Goal: Information Seeking & Learning: Learn about a topic

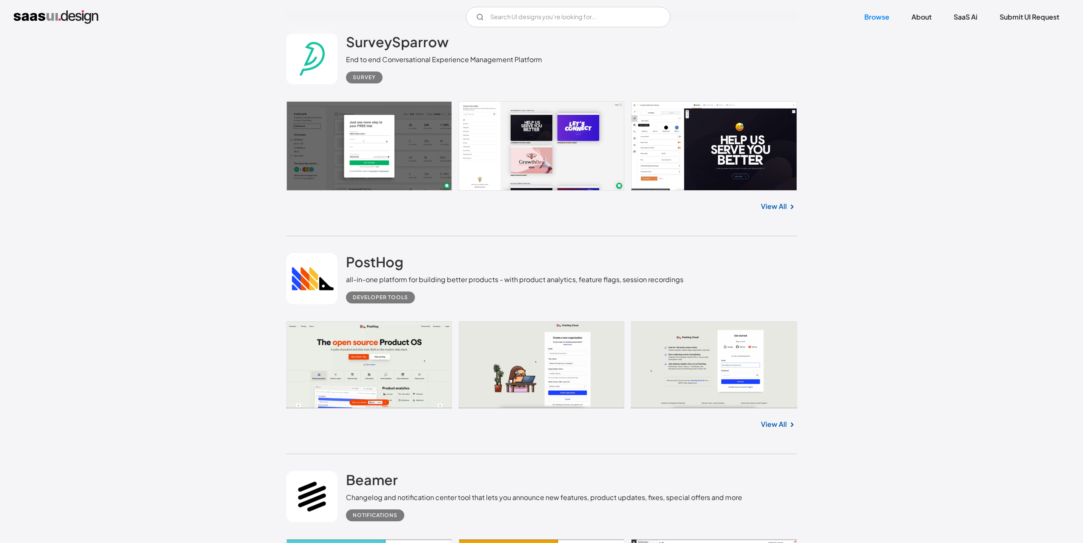
scroll to position [1183, 0]
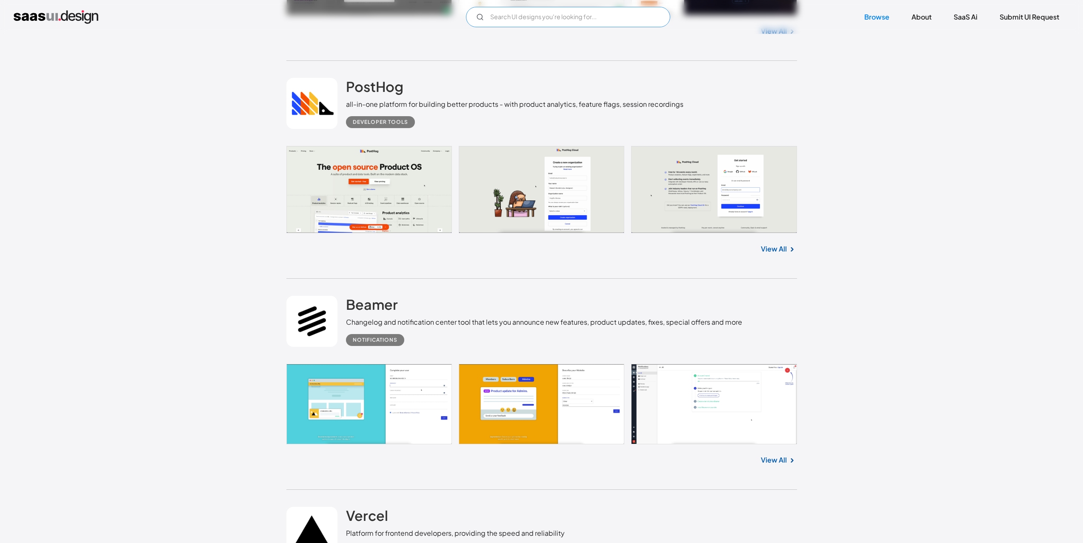
click at [534, 20] on input "Email Form" at bounding box center [568, 17] width 204 height 20
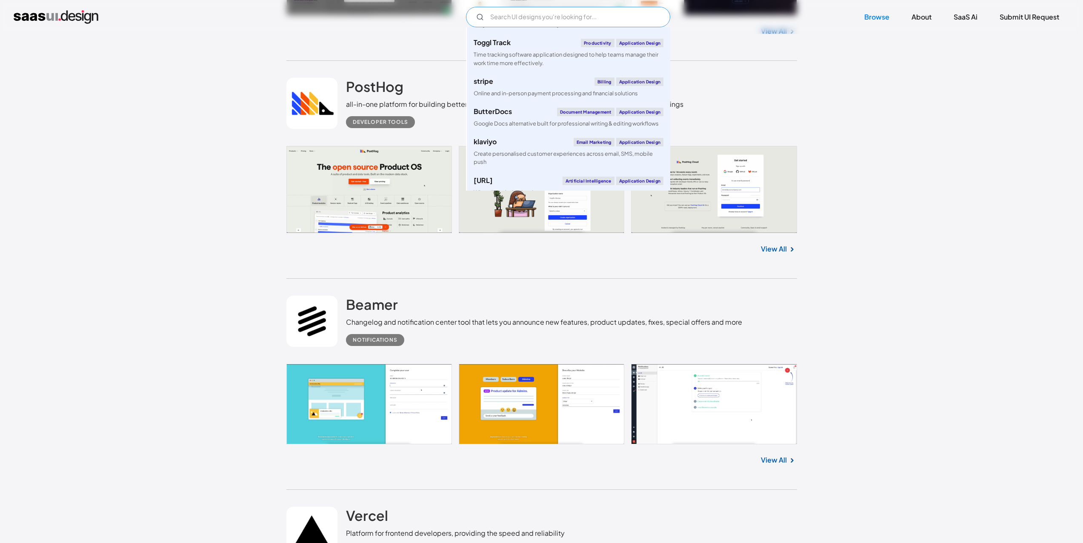
scroll to position [0, 0]
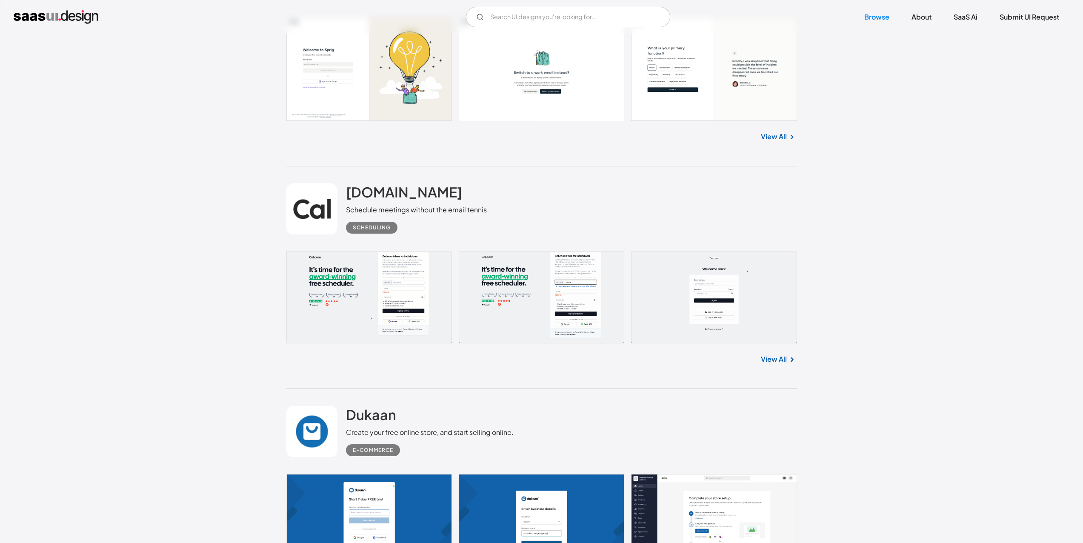
scroll to position [2346, 0]
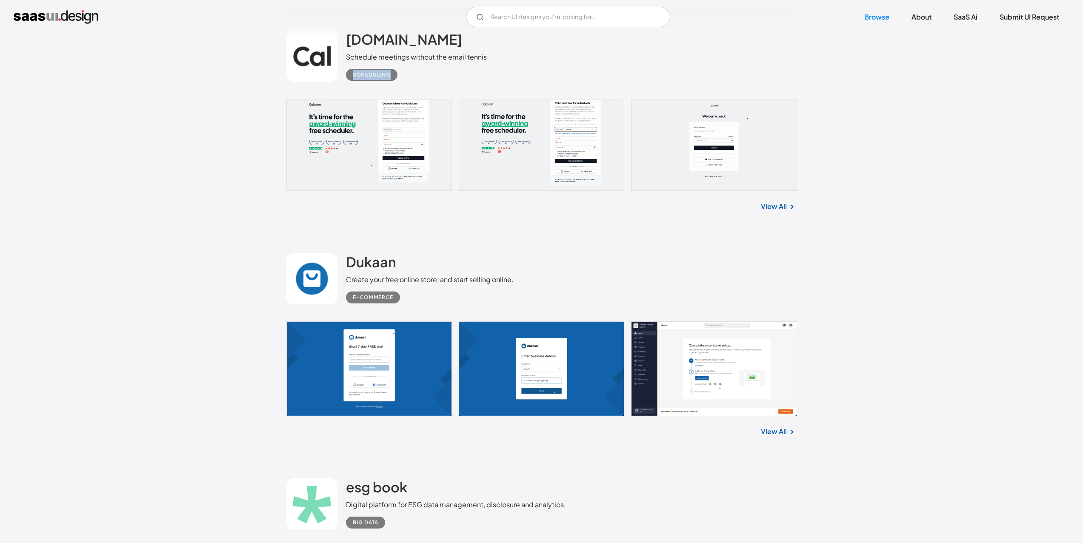
drag, startPoint x: 385, startPoint y: 74, endPoint x: 346, endPoint y: 74, distance: 39.2
click at [346, 74] on div "Scheduling" at bounding box center [371, 75] width 51 height 12
click at [358, 76] on div "Scheduling" at bounding box center [372, 75] width 38 height 10
drag, startPoint x: 353, startPoint y: 75, endPoint x: 389, endPoint y: 75, distance: 36.6
click at [389, 75] on div "Scheduling" at bounding box center [372, 75] width 38 height 10
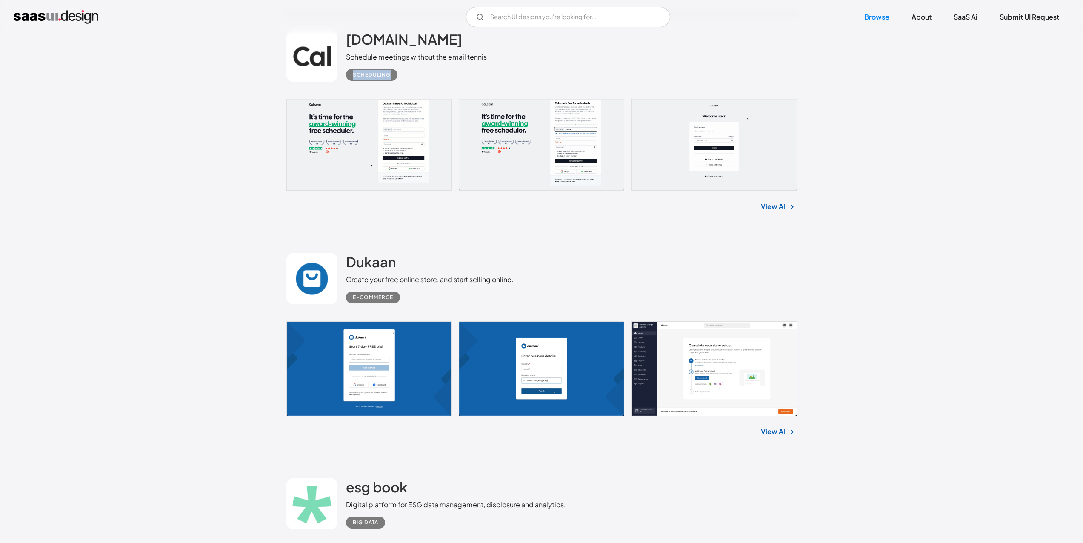
click at [389, 75] on div "Scheduling" at bounding box center [372, 75] width 38 height 10
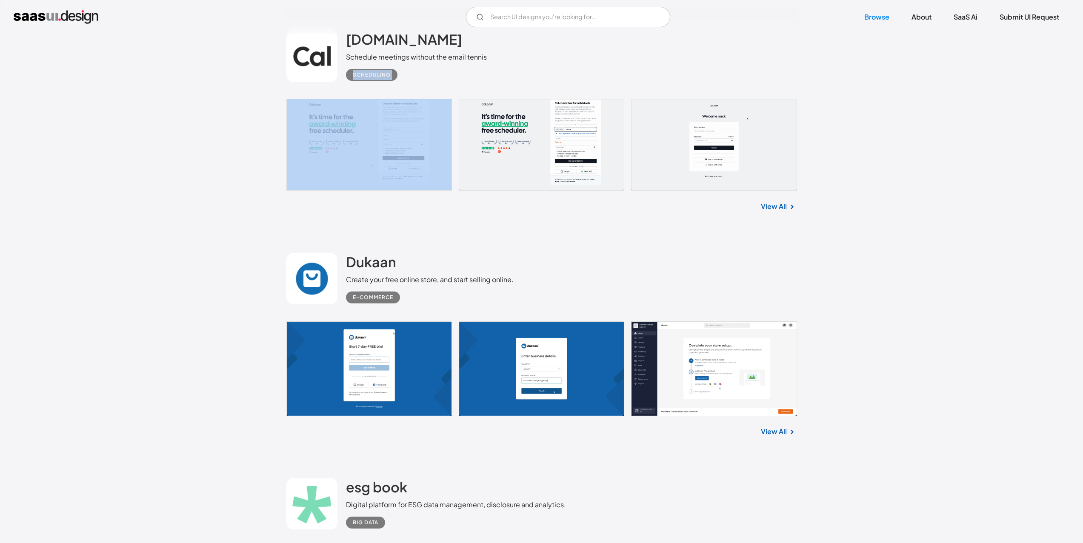
drag, startPoint x: 389, startPoint y: 75, endPoint x: 359, endPoint y: 74, distance: 30.7
click at [360, 74] on div "Scheduling" at bounding box center [372, 75] width 38 height 10
click at [350, 74] on div "Scheduling" at bounding box center [371, 75] width 51 height 12
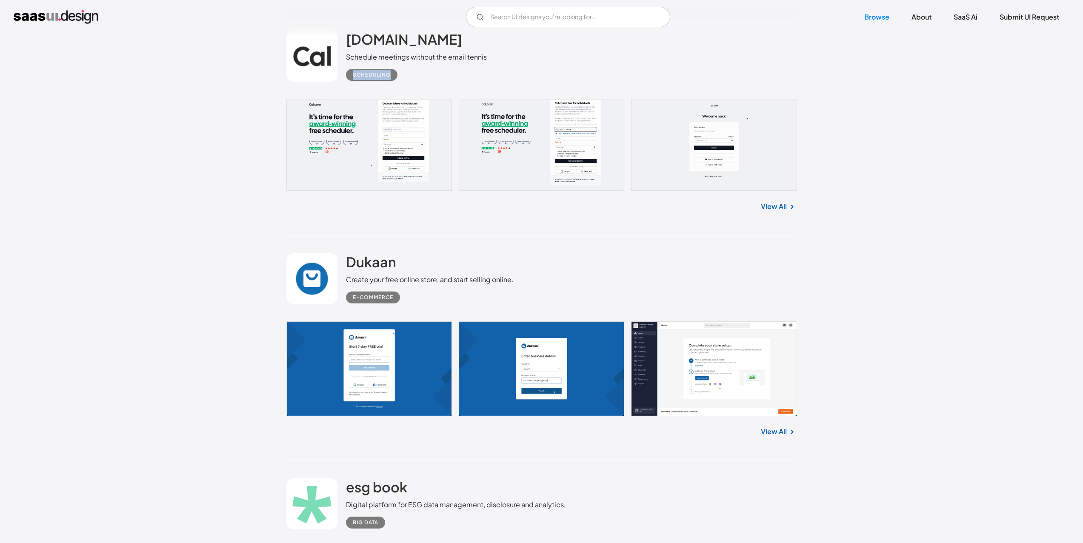
drag, startPoint x: 350, startPoint y: 74, endPoint x: 383, endPoint y: 74, distance: 33.6
click at [383, 74] on div "Scheduling" at bounding box center [371, 75] width 51 height 12
click at [401, 75] on div "Scheduling" at bounding box center [416, 71] width 141 height 19
drag, startPoint x: 390, startPoint y: 74, endPoint x: 352, endPoint y: 75, distance: 38.7
click at [352, 75] on div "Scheduling" at bounding box center [371, 75] width 51 height 12
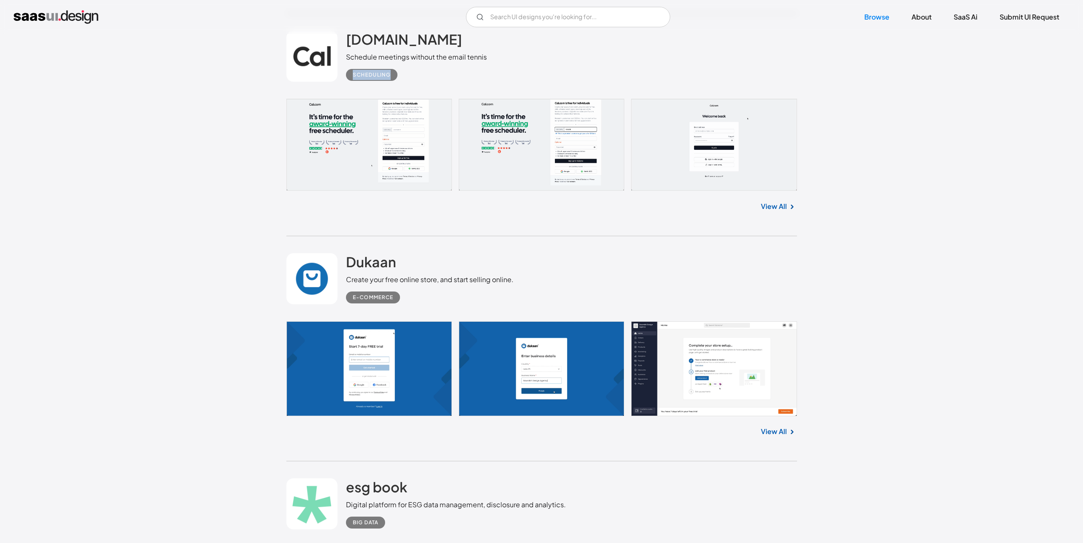
click at [352, 75] on div "Scheduling" at bounding box center [371, 75] width 51 height 12
drag, startPoint x: 352, startPoint y: 75, endPoint x: 381, endPoint y: 77, distance: 29.8
click at [381, 77] on div "Scheduling" at bounding box center [371, 75] width 51 height 12
click at [397, 76] on div "Scheduling" at bounding box center [416, 71] width 141 height 19
drag, startPoint x: 389, startPoint y: 75, endPoint x: 354, endPoint y: 74, distance: 34.9
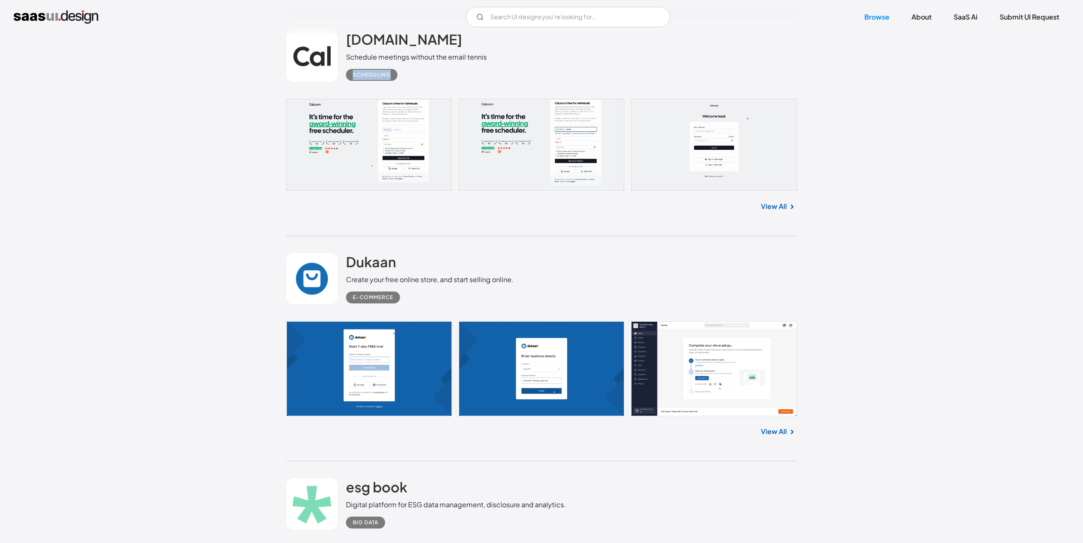
click at [354, 74] on div "Scheduling" at bounding box center [372, 75] width 38 height 10
drag, startPoint x: 354, startPoint y: 74, endPoint x: 384, endPoint y: 77, distance: 29.9
click at [384, 77] on div "Scheduling" at bounding box center [372, 75] width 38 height 10
click at [404, 77] on div "Scheduling" at bounding box center [416, 71] width 141 height 19
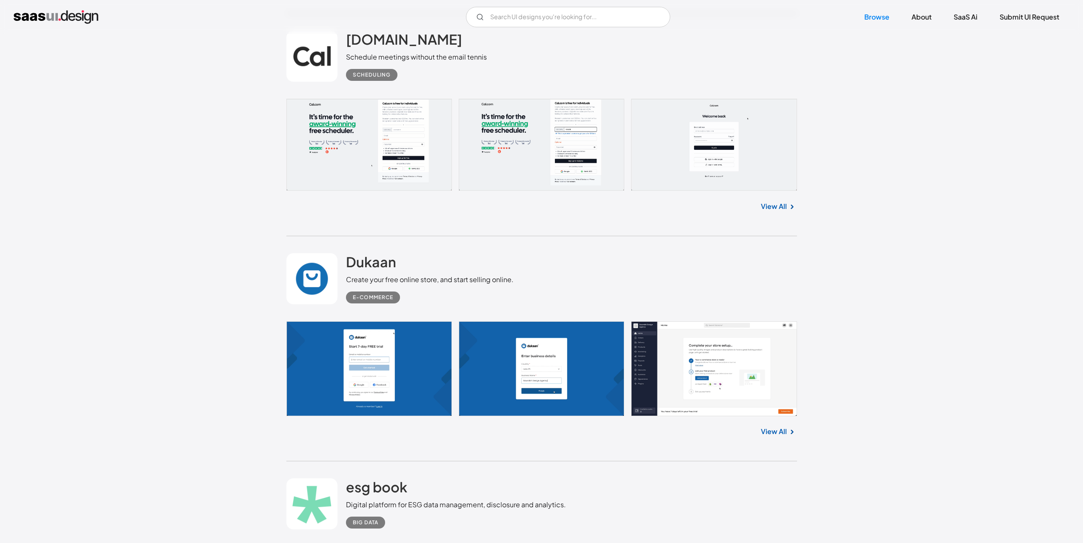
click at [389, 76] on div "Scheduling" at bounding box center [372, 75] width 38 height 10
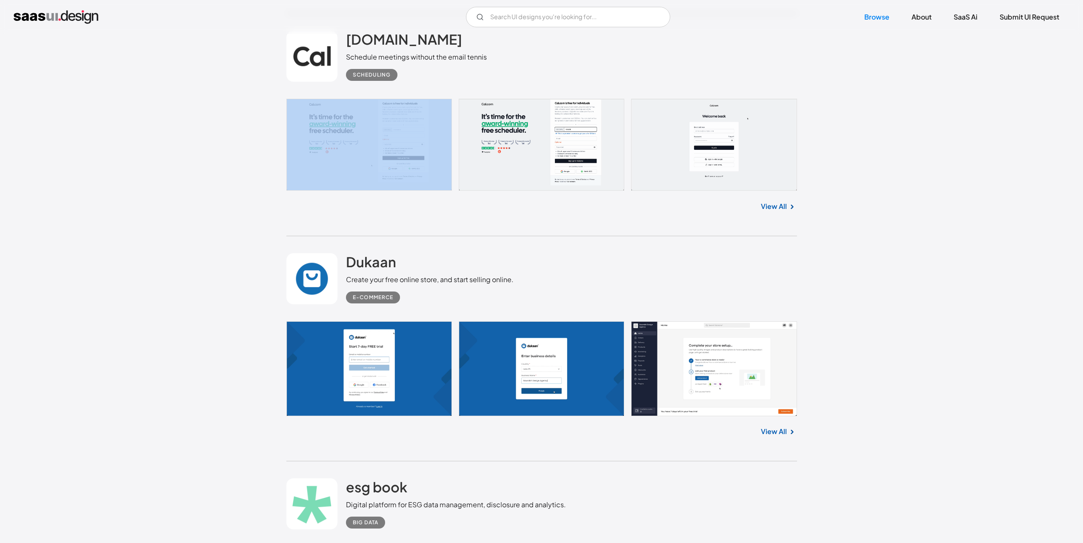
click at [389, 76] on div "Scheduling" at bounding box center [372, 75] width 38 height 10
click at [414, 75] on div "Scheduling" at bounding box center [416, 71] width 141 height 19
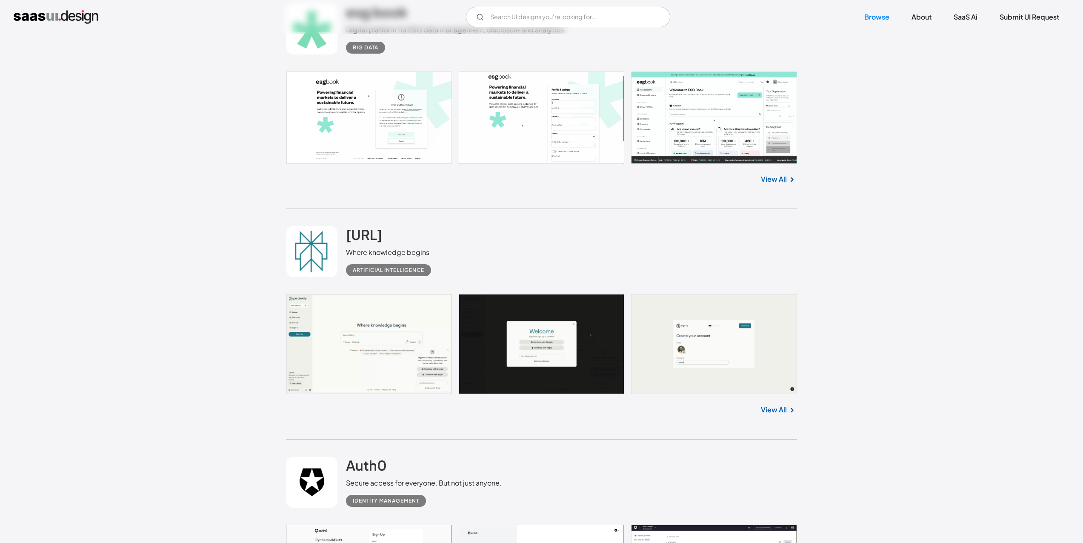
scroll to position [2937, 0]
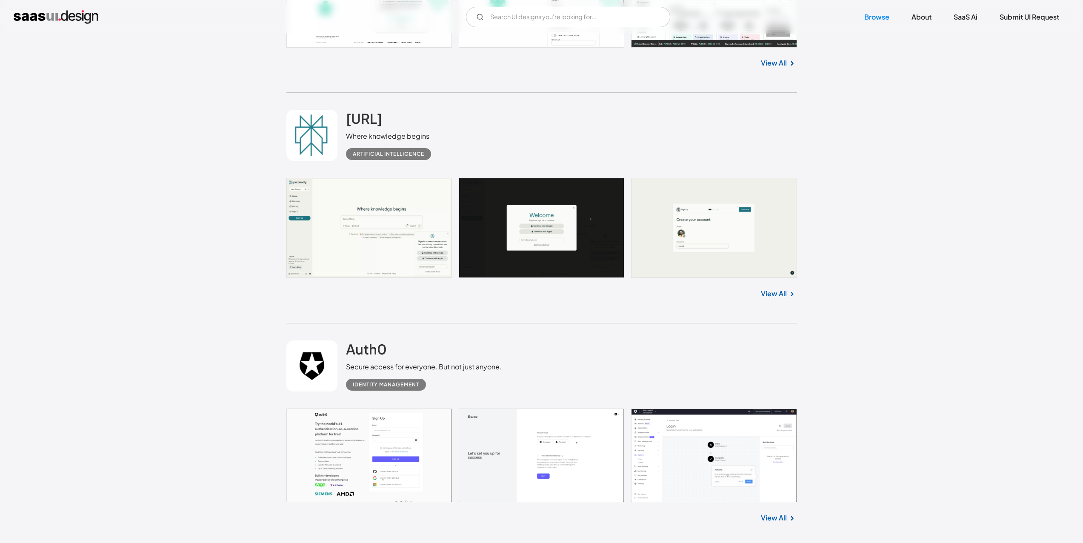
click at [412, 194] on link at bounding box center [541, 228] width 511 height 100
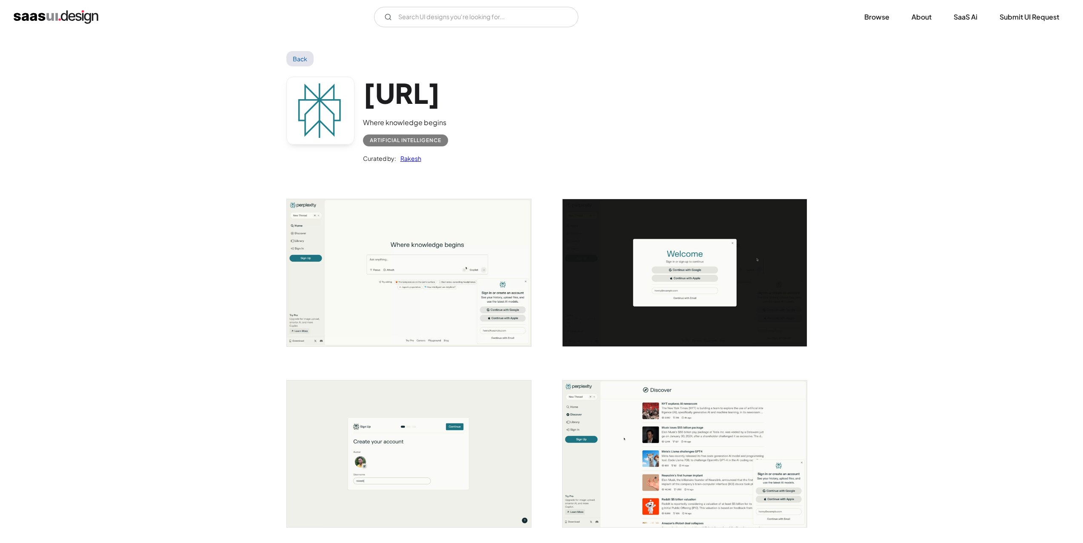
click at [420, 252] on img "open lightbox" at bounding box center [409, 272] width 244 height 147
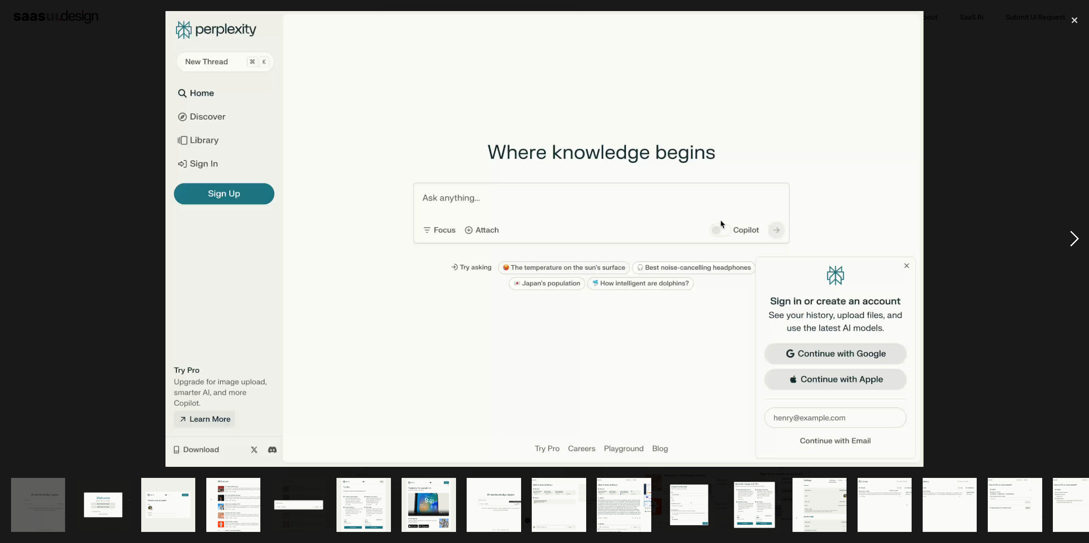
click at [1070, 239] on div "next image" at bounding box center [1074, 239] width 29 height 456
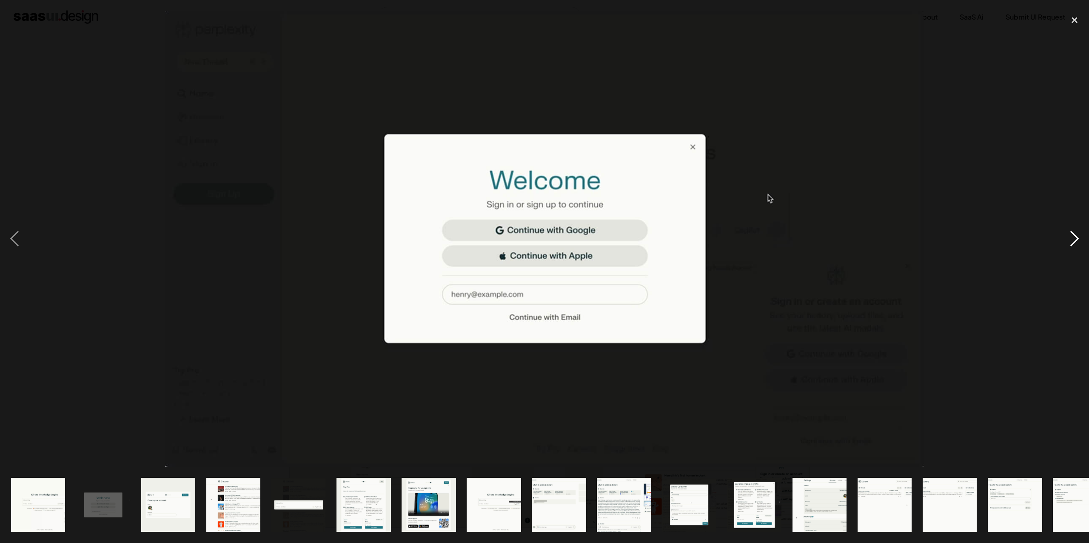
click at [1071, 239] on div "next image" at bounding box center [1074, 239] width 29 height 456
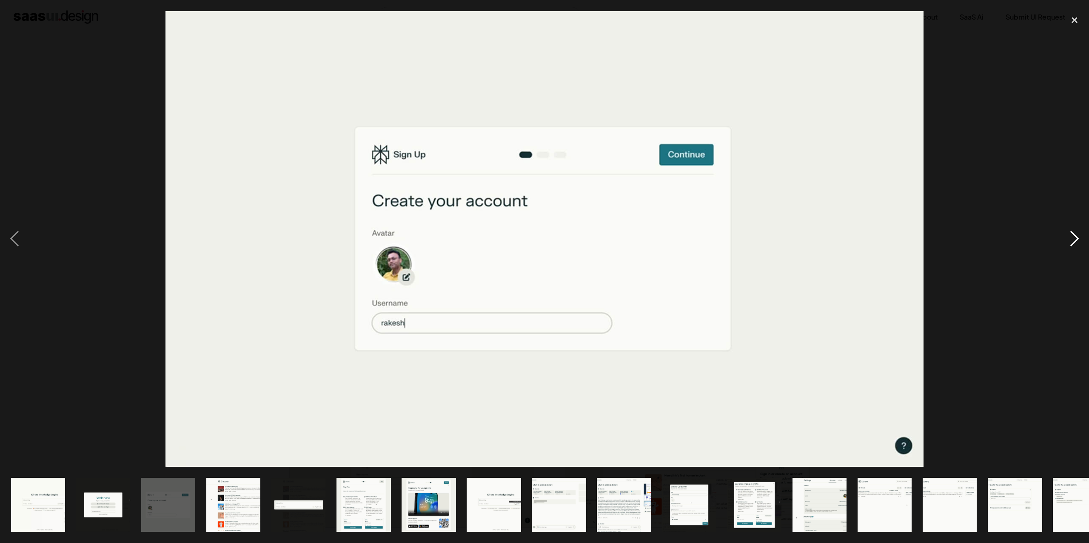
click at [1071, 239] on div "next image" at bounding box center [1074, 239] width 29 height 456
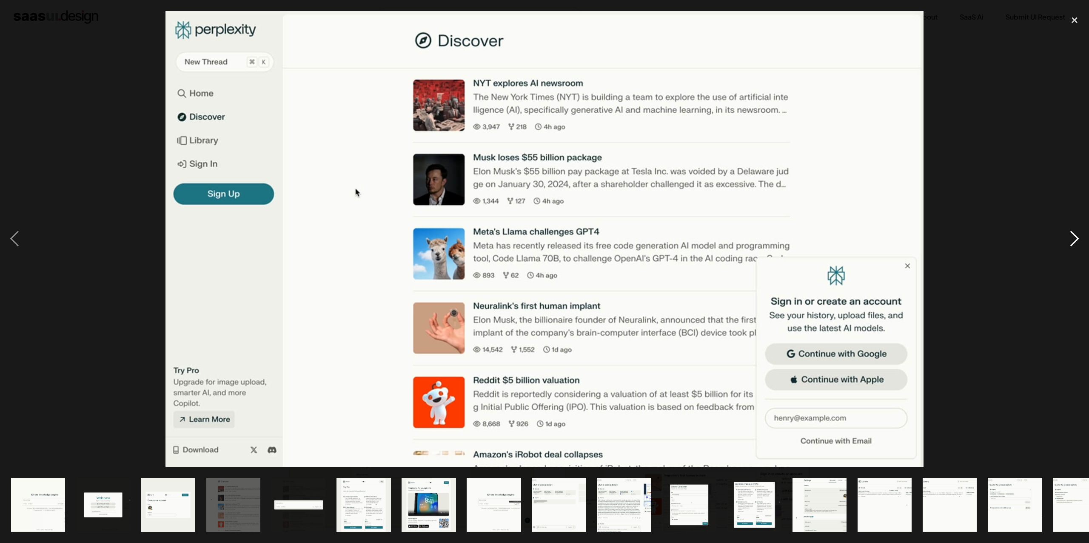
click at [1071, 239] on div "next image" at bounding box center [1074, 239] width 29 height 456
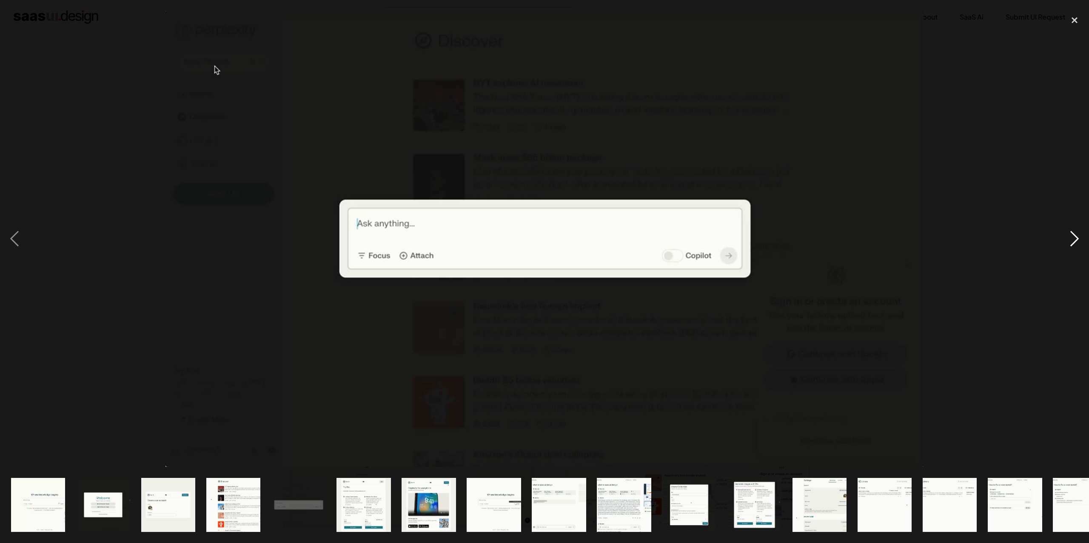
click at [1071, 239] on div "next image" at bounding box center [1074, 239] width 29 height 456
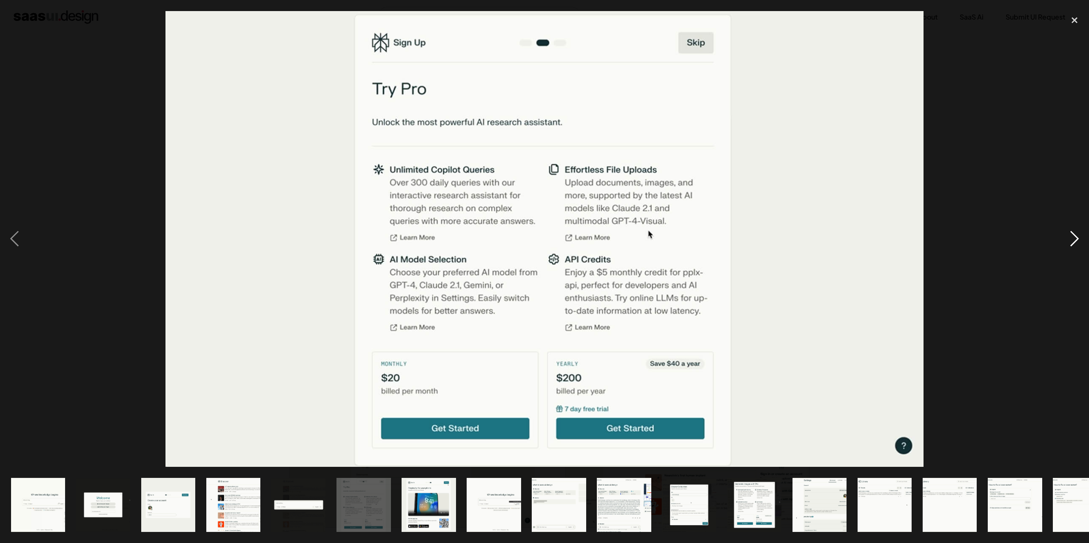
click at [1071, 239] on div "next image" at bounding box center [1074, 239] width 29 height 456
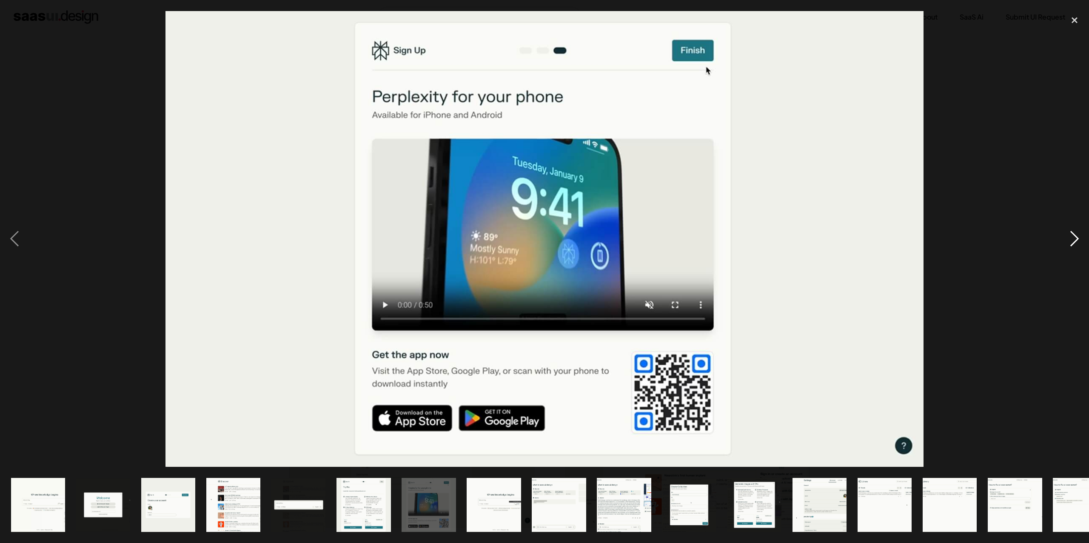
click at [1071, 239] on div "next image" at bounding box center [1074, 239] width 29 height 456
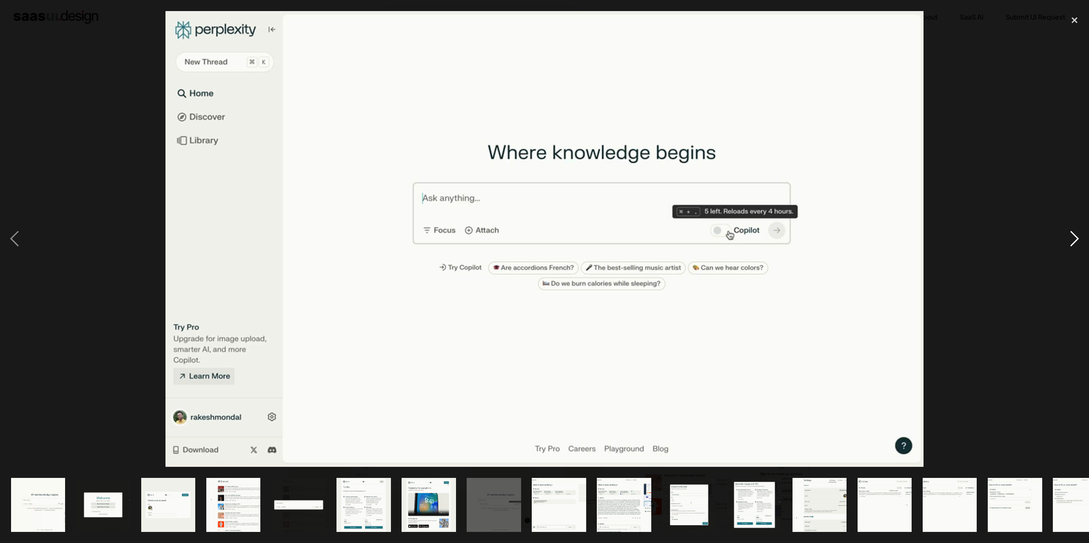
click at [1071, 239] on div "next image" at bounding box center [1074, 239] width 29 height 456
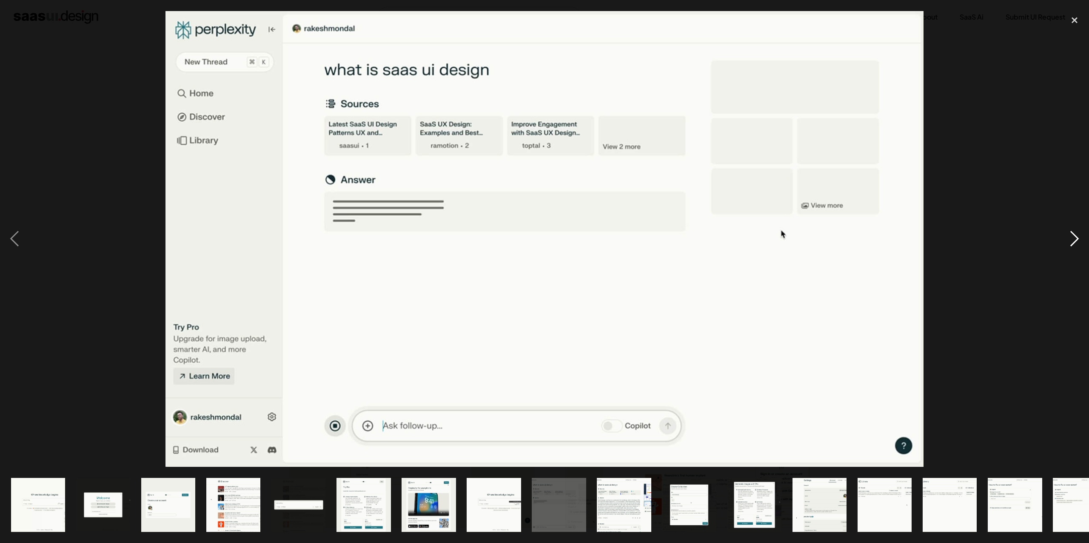
click at [1071, 239] on div "next image" at bounding box center [1074, 239] width 29 height 456
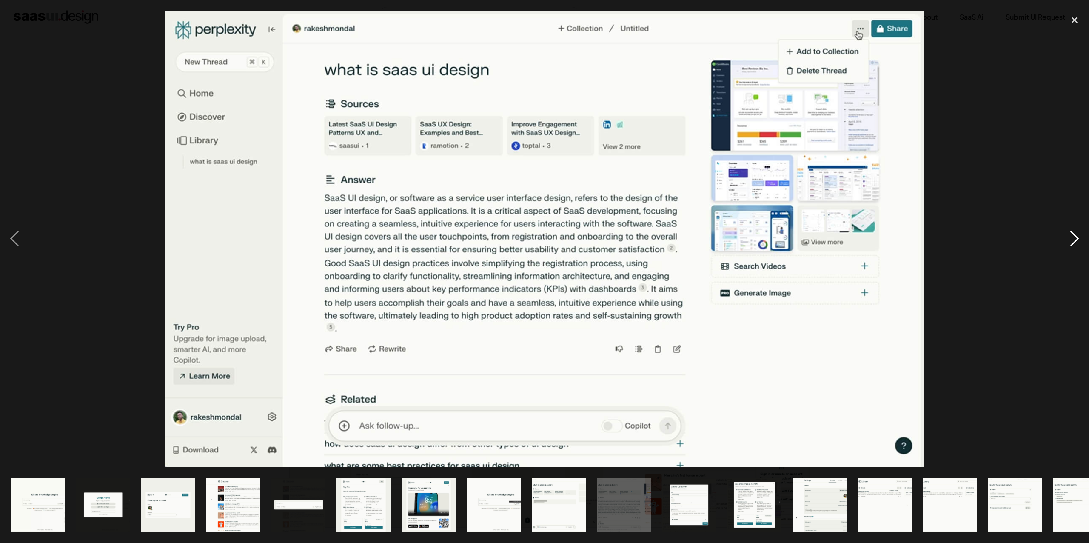
click at [1071, 239] on div "next image" at bounding box center [1074, 239] width 29 height 456
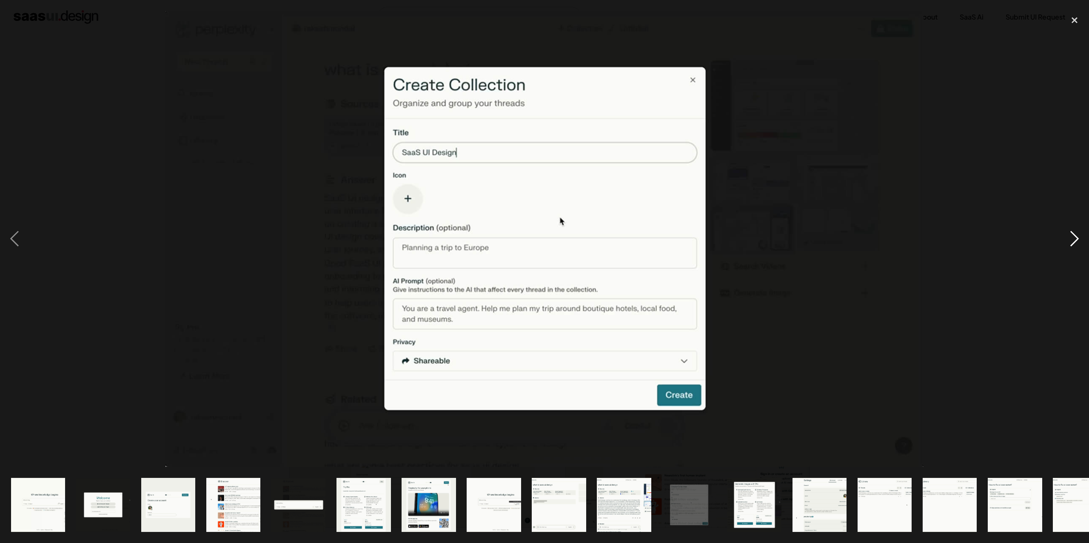
click at [1071, 239] on div "next image" at bounding box center [1074, 239] width 29 height 456
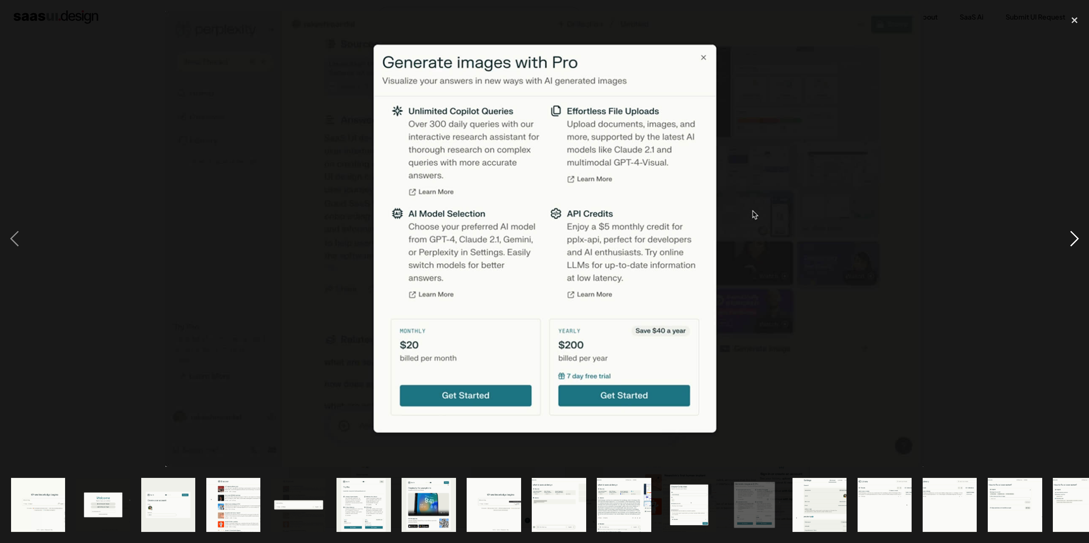
click at [1071, 239] on div "next image" at bounding box center [1074, 239] width 29 height 456
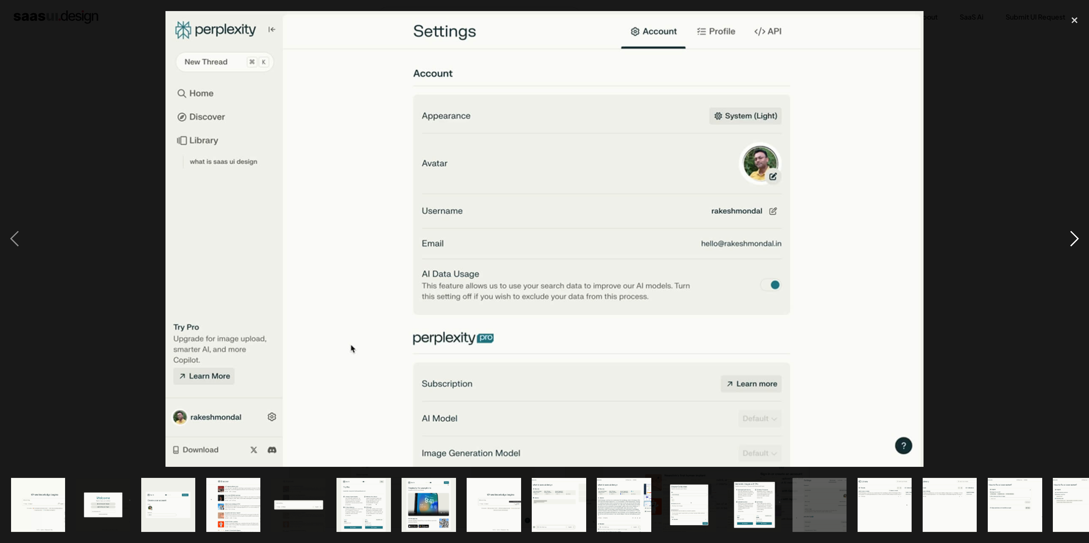
click at [1071, 239] on div "next image" at bounding box center [1074, 239] width 29 height 456
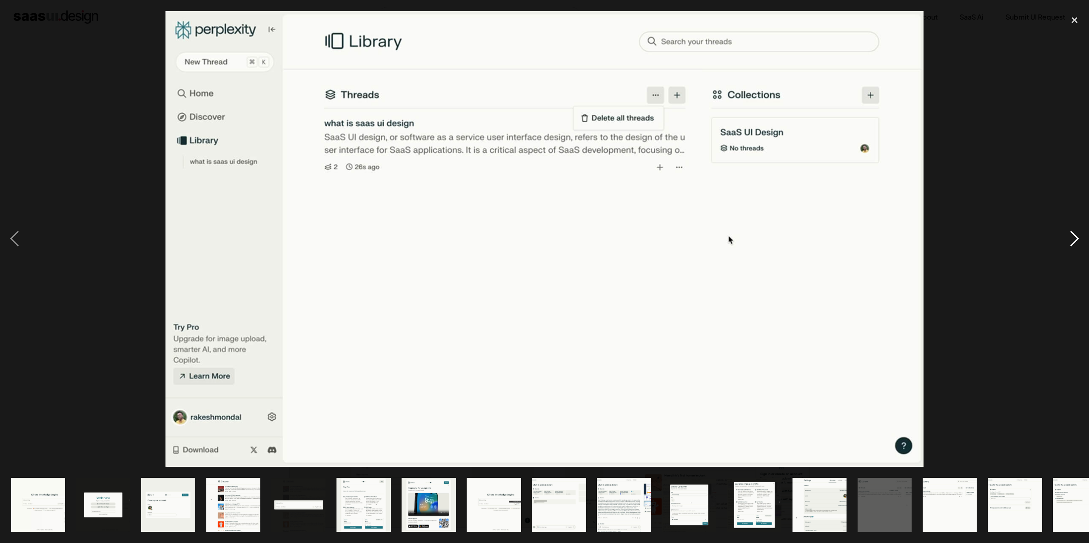
click at [1071, 239] on div "next image" at bounding box center [1074, 239] width 29 height 456
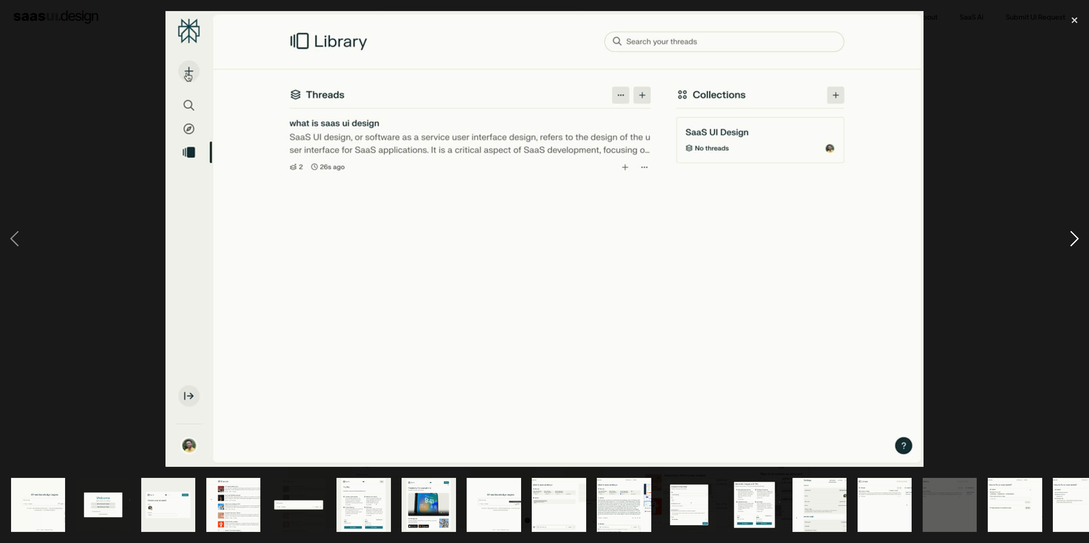
click at [1071, 239] on div "next image" at bounding box center [1074, 239] width 29 height 456
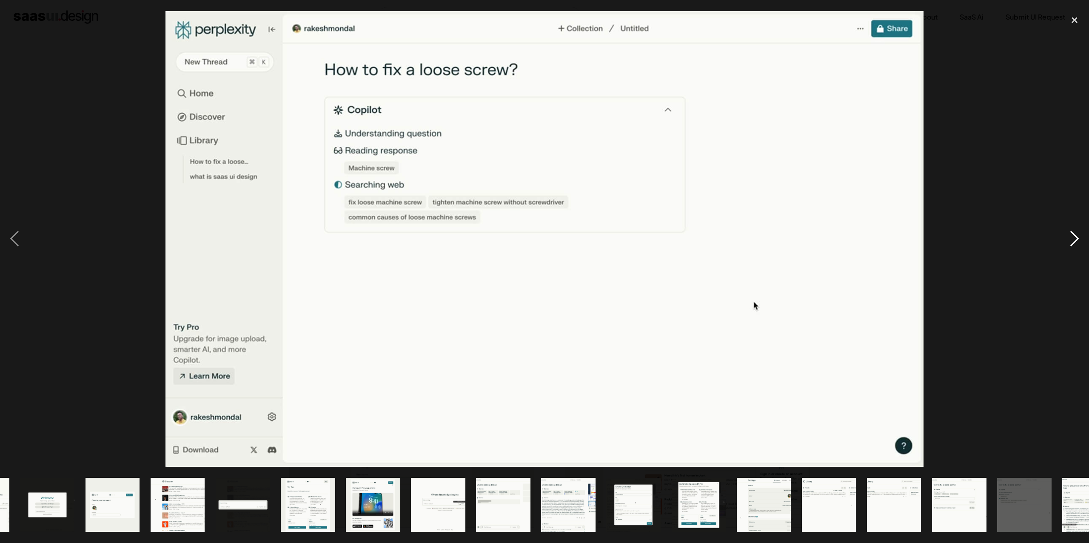
click at [1071, 239] on div "next image" at bounding box center [1074, 239] width 29 height 456
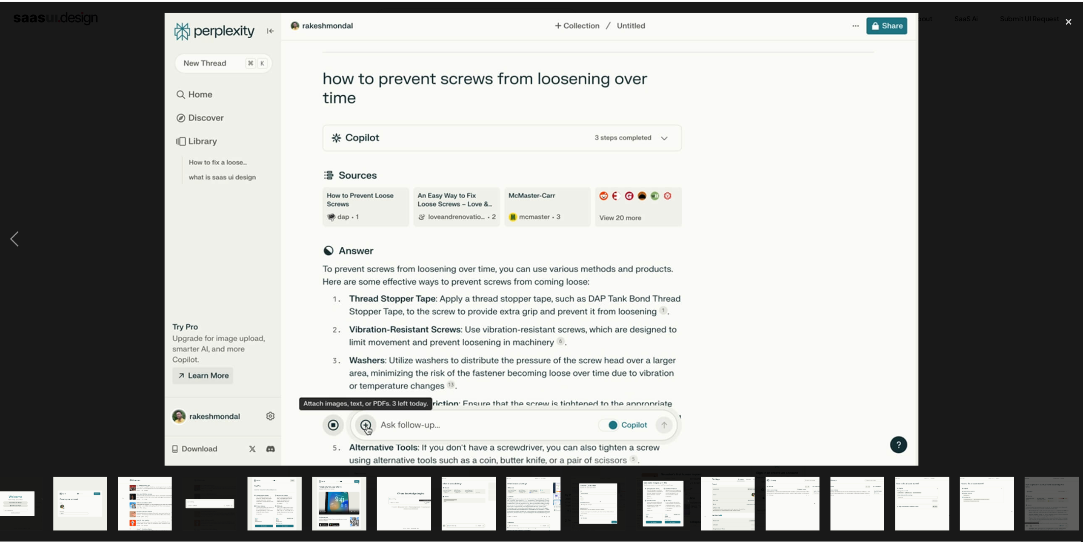
scroll to position [0, 94]
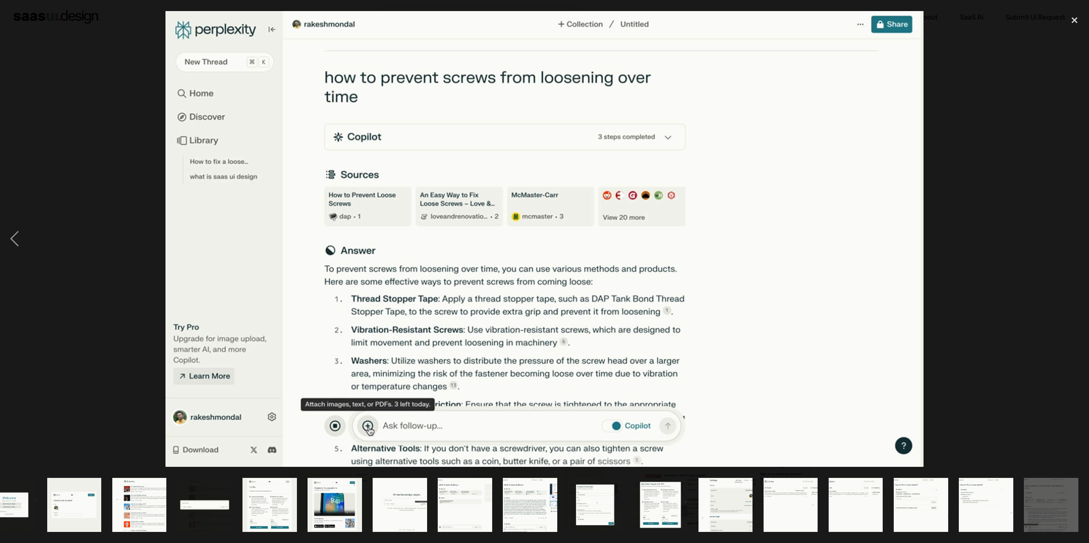
click at [1056, 261] on div at bounding box center [544, 239] width 1089 height 456
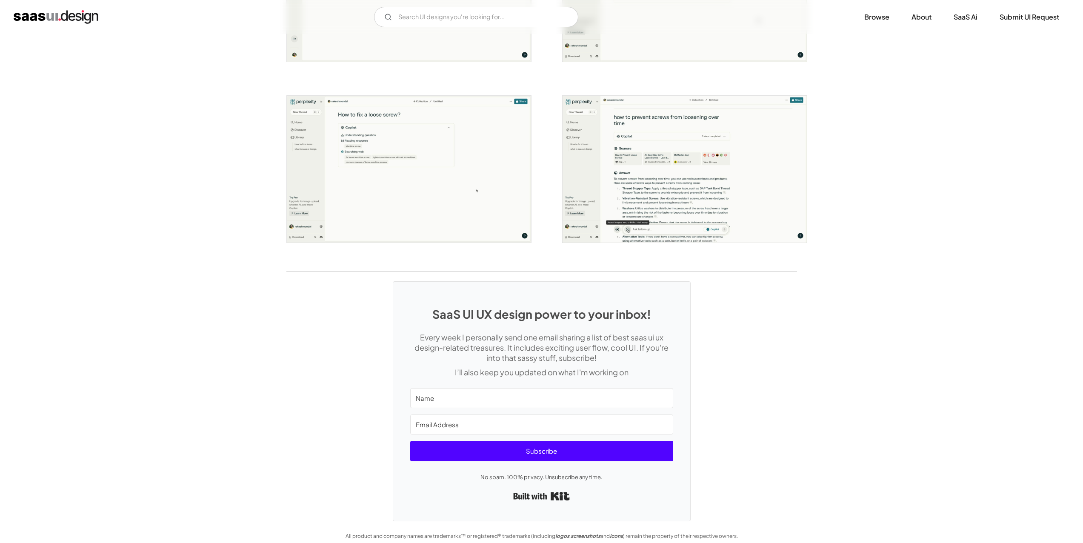
scroll to position [1559, 0]
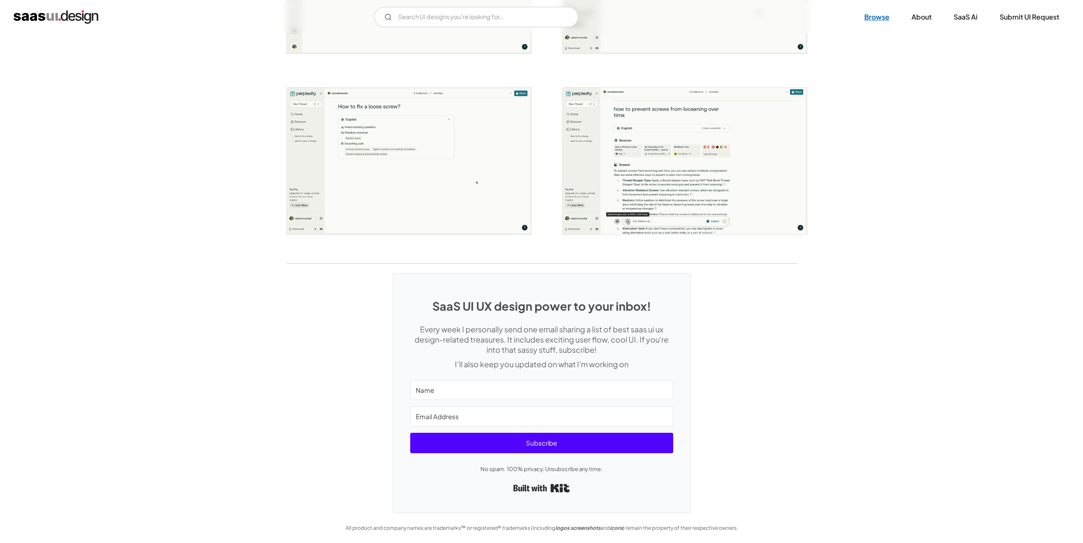
click at [875, 17] on link "Browse" at bounding box center [877, 17] width 46 height 19
